Goal: Navigation & Orientation: Find specific page/section

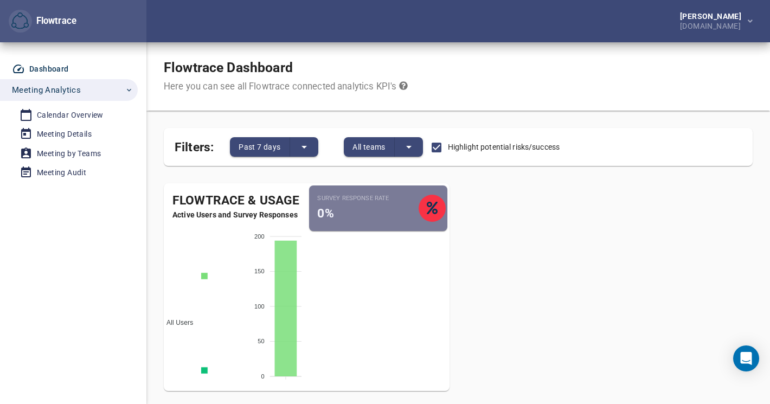
click at [251, 197] on div "Flowtrace & Usage" at bounding box center [235, 201] width 143 height 18
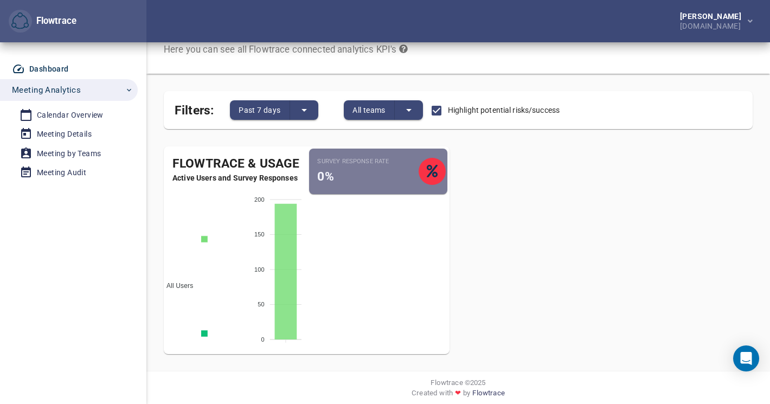
scroll to position [44, 0]
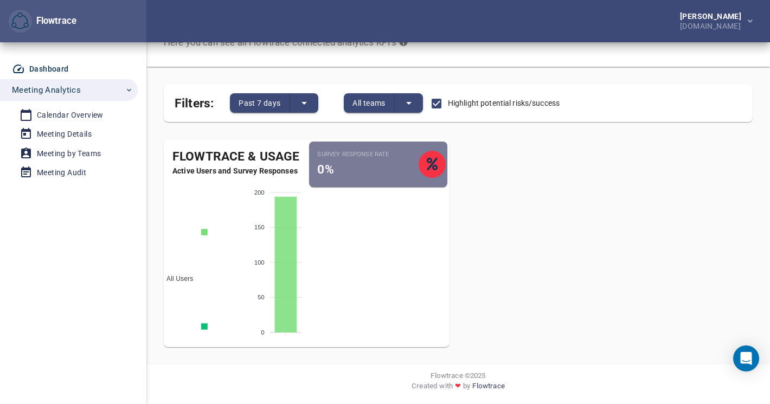
click at [48, 68] on div "Dashboard" at bounding box center [49, 69] width 40 height 14
click at [65, 113] on div "Calendar Overview" at bounding box center [70, 115] width 67 height 14
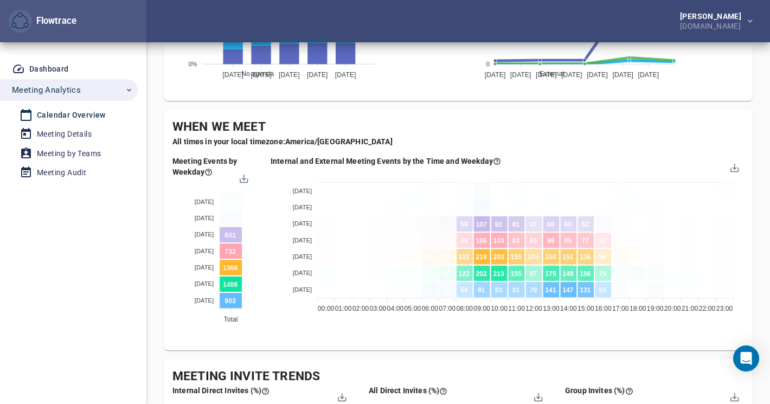
scroll to position [563, 0]
